Goal: Find specific page/section

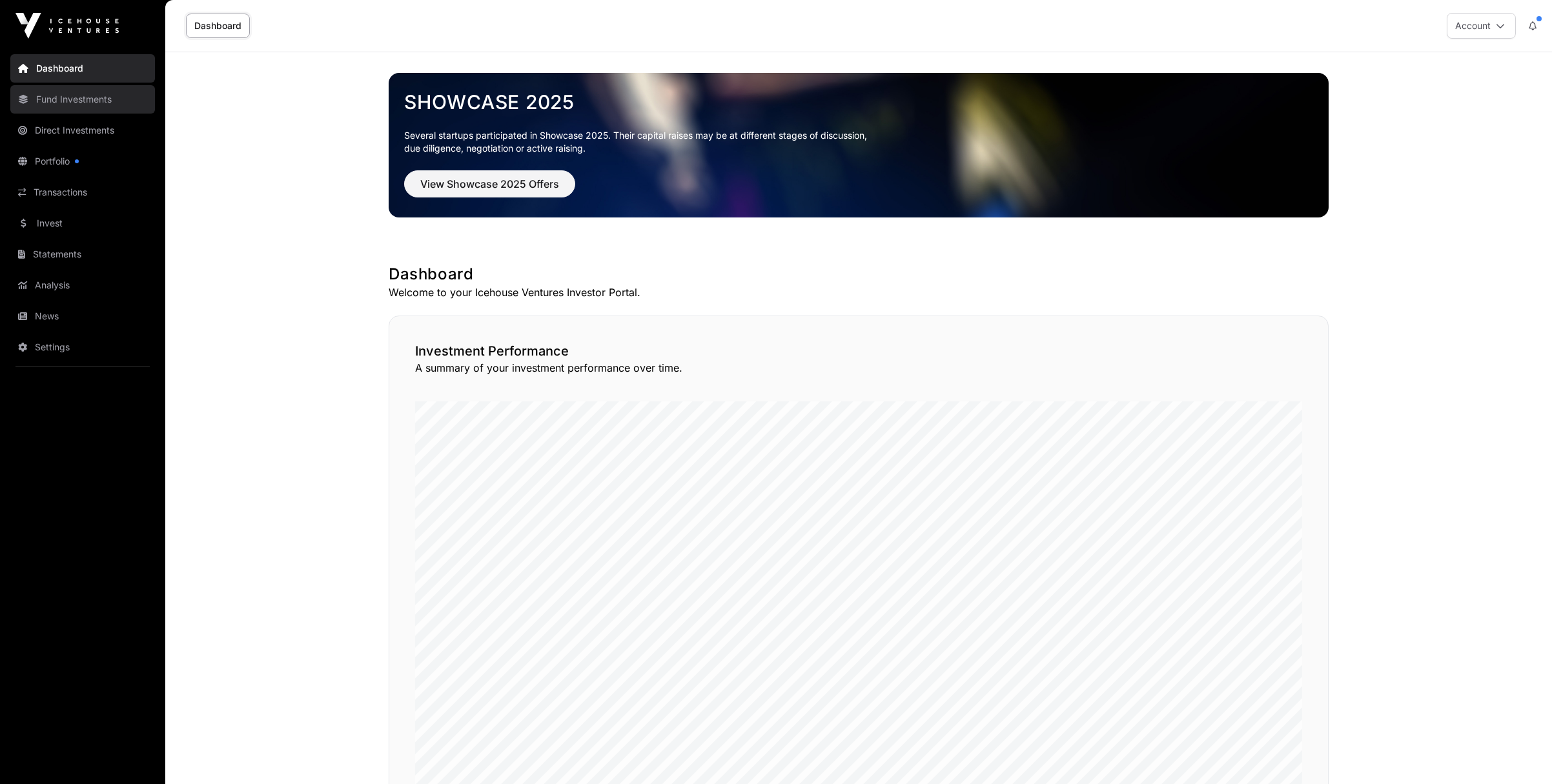
click at [79, 106] on link "Fund Investments" at bounding box center [82, 99] width 145 height 28
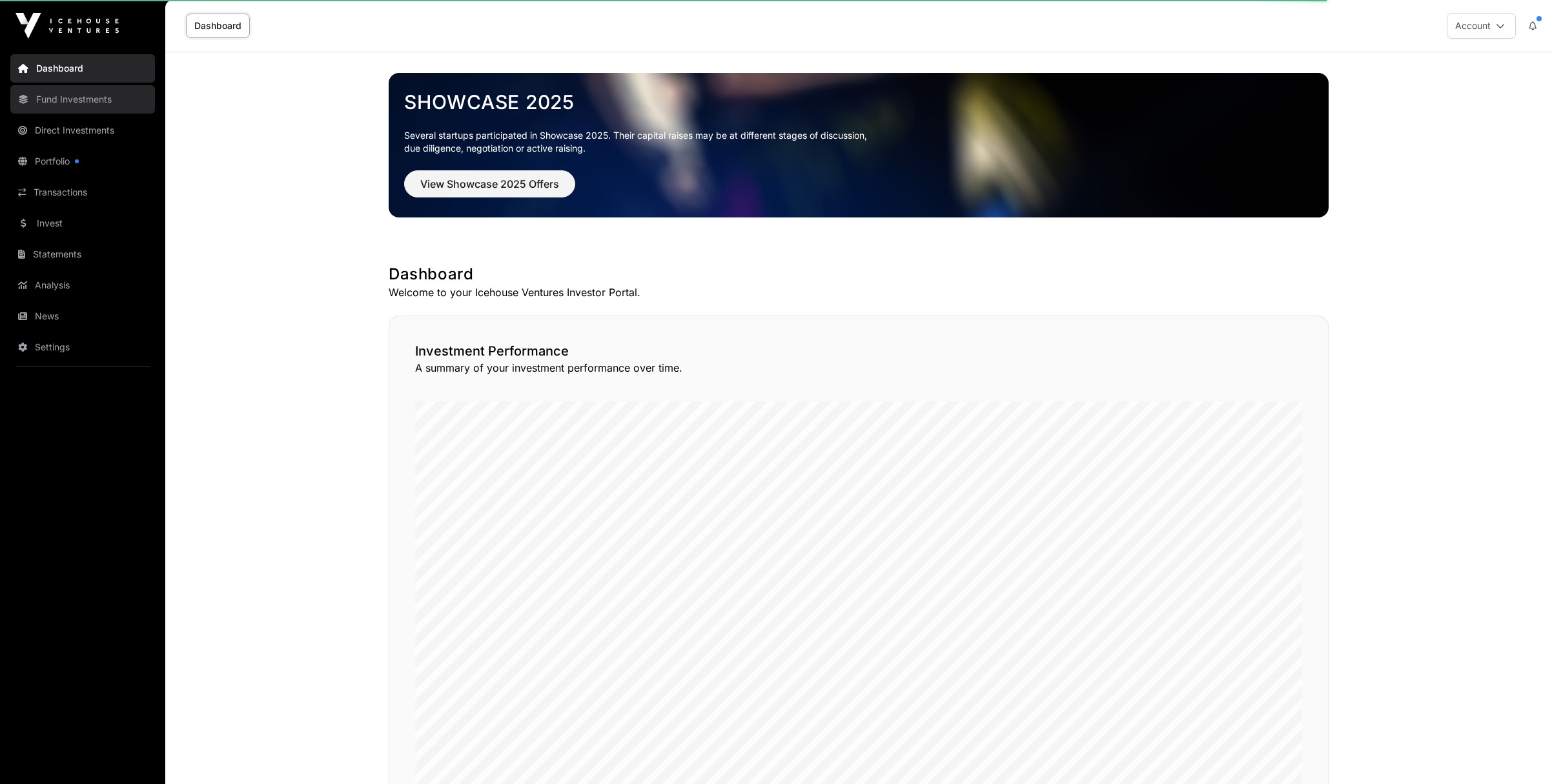
click at [76, 102] on link "Fund Investments" at bounding box center [82, 99] width 145 height 28
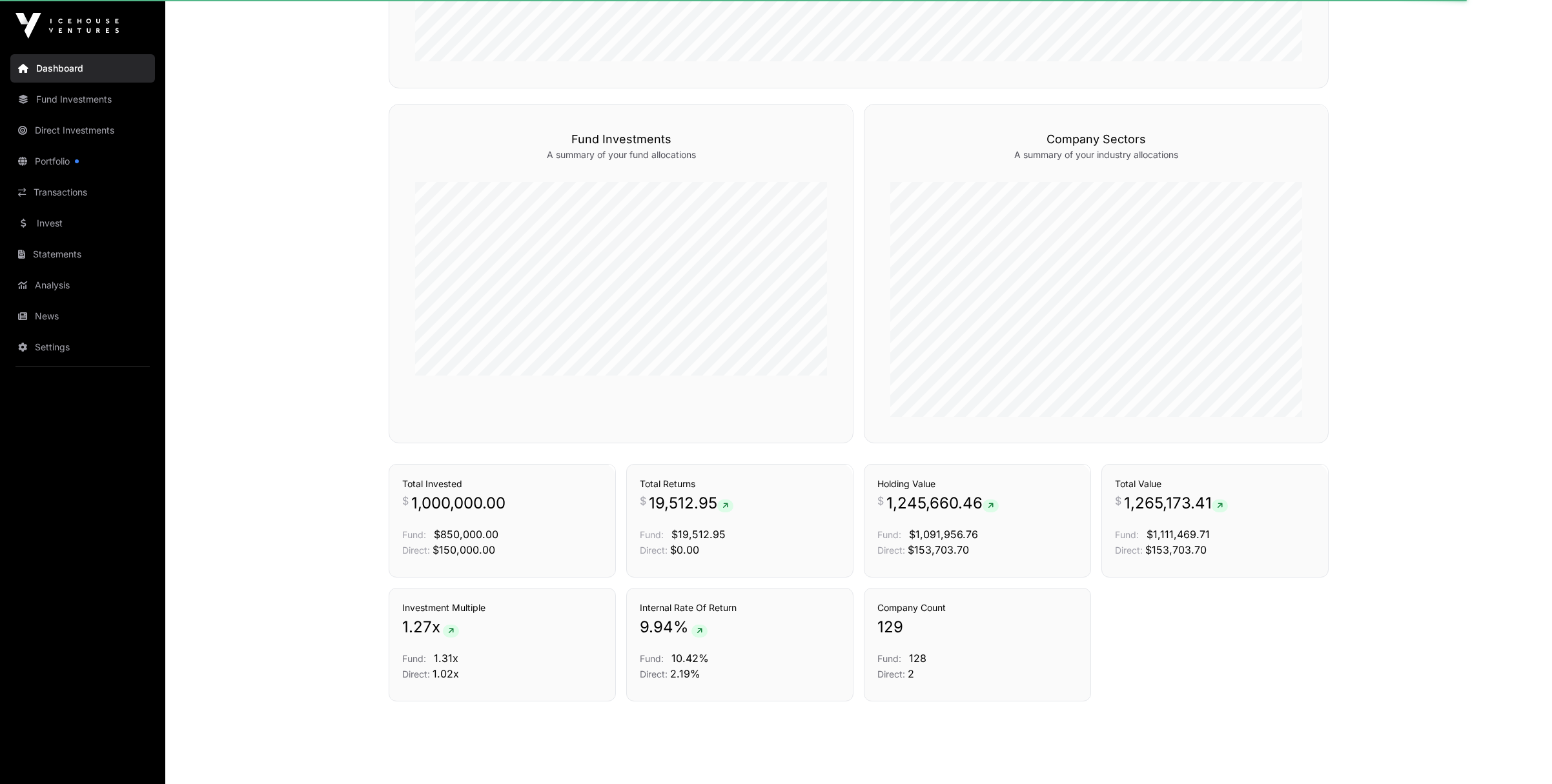
scroll to position [757, 0]
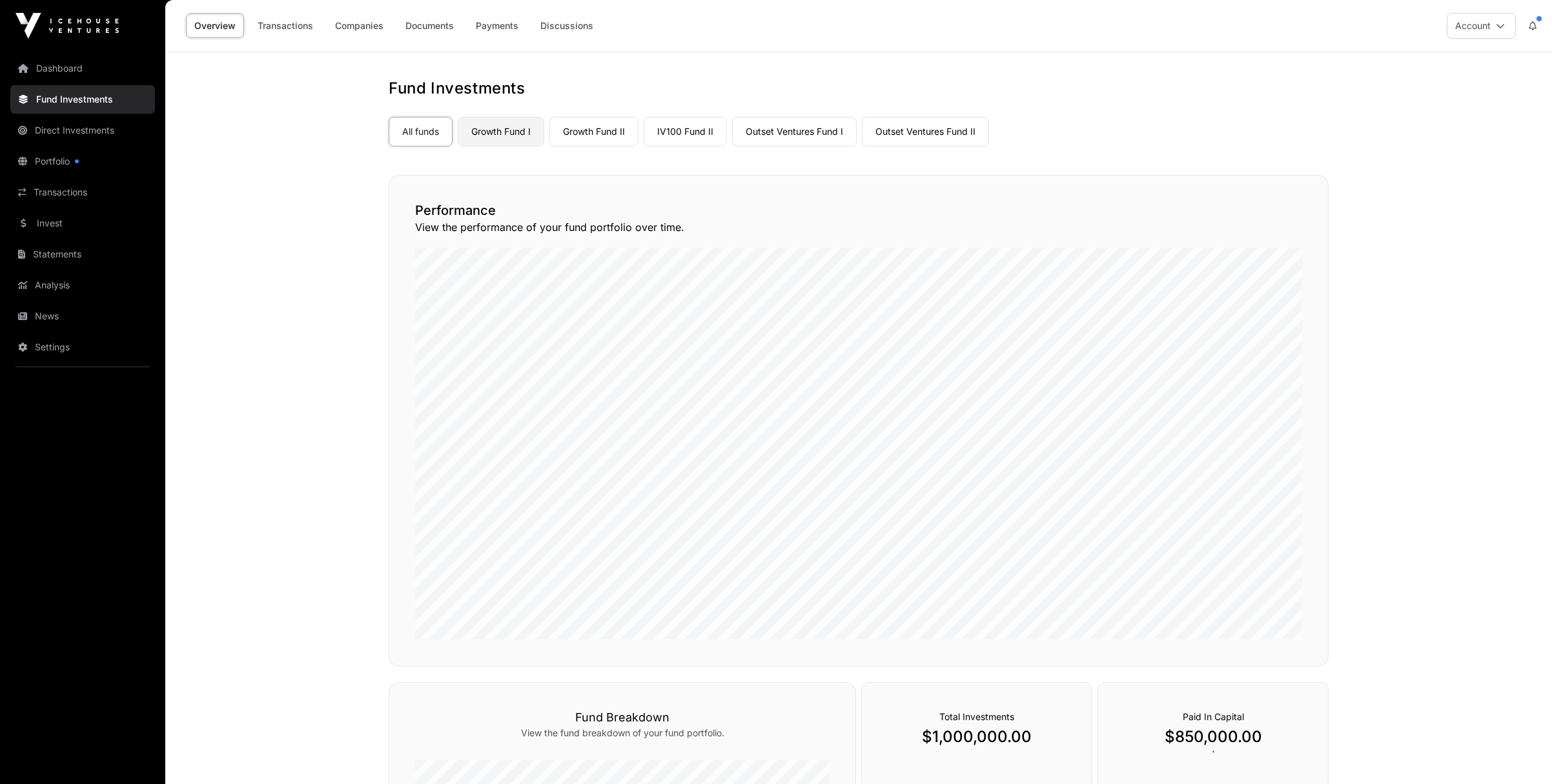
click at [512, 128] on link "Growth Fund I" at bounding box center [501, 131] width 87 height 30
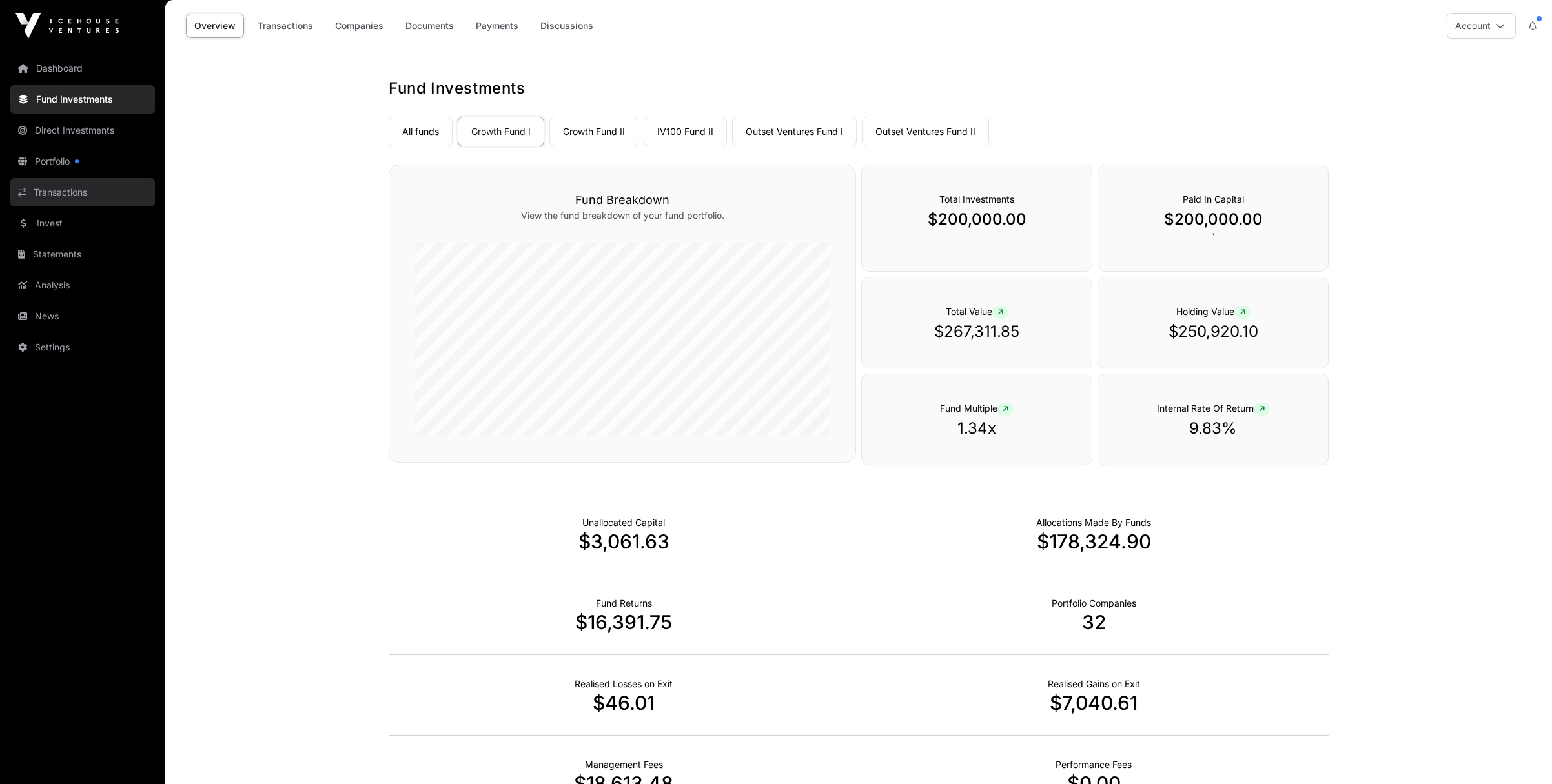
click at [63, 189] on link "Transactions" at bounding box center [82, 192] width 145 height 28
click at [288, 23] on link "Transactions" at bounding box center [285, 25] width 72 height 24
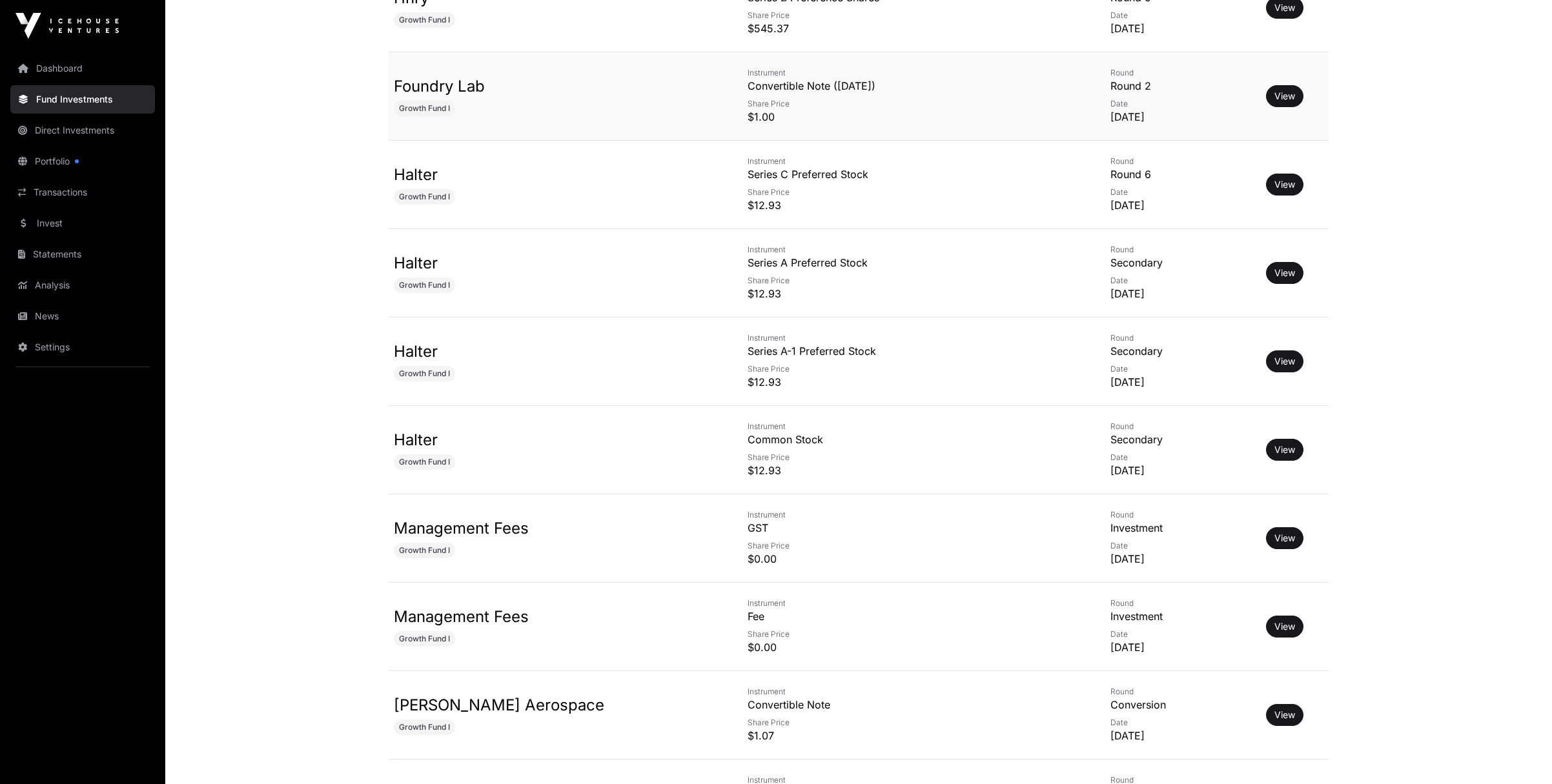
scroll to position [7516, 0]
